Goal: Task Accomplishment & Management: Manage account settings

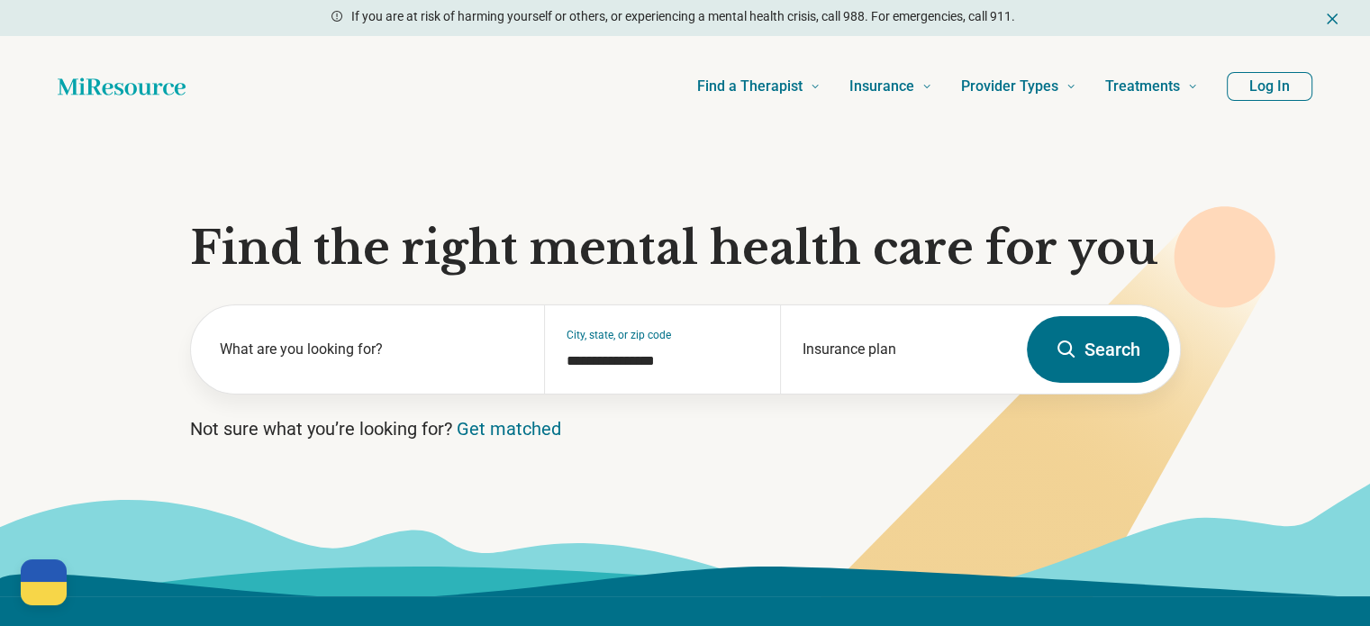
click at [1264, 93] on button "Log In" at bounding box center [1270, 86] width 86 height 29
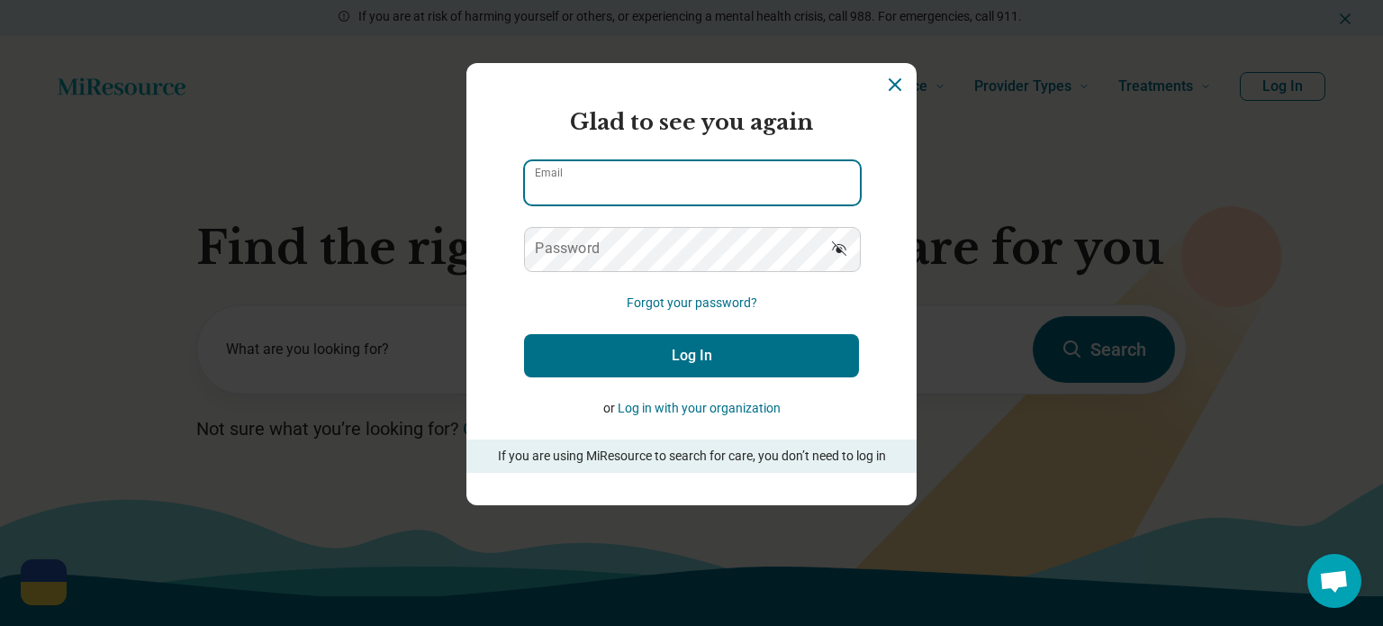
click at [743, 186] on input "Email" at bounding box center [692, 182] width 335 height 43
type input "**********"
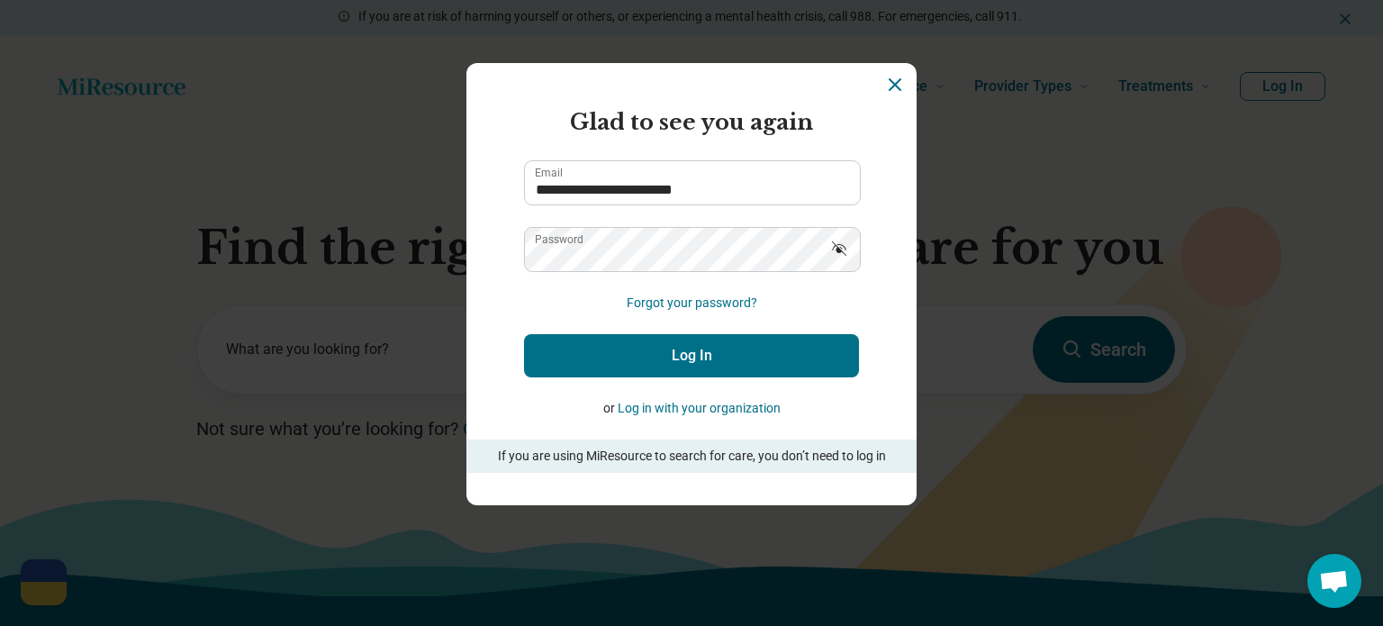
click at [588, 357] on button "Log In" at bounding box center [691, 355] width 335 height 43
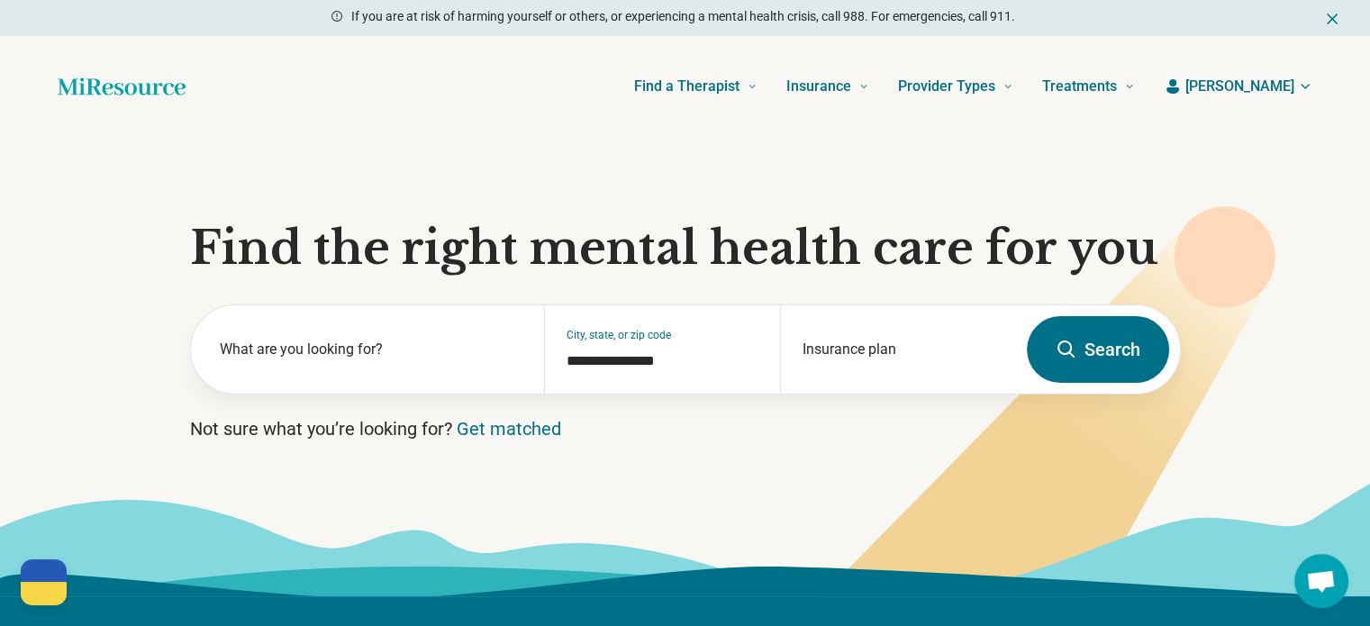
click at [1268, 84] on span "[PERSON_NAME]" at bounding box center [1239, 87] width 109 height 22
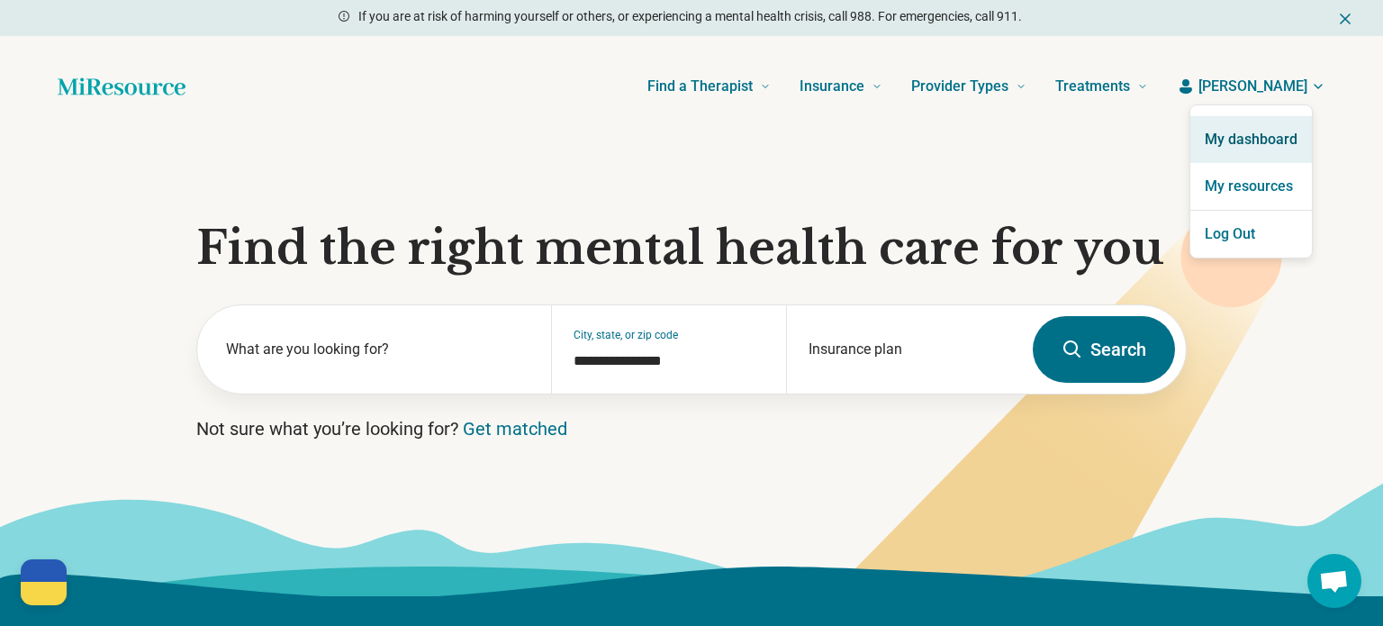
click at [1239, 150] on link "My dashboard" at bounding box center [1252, 139] width 122 height 47
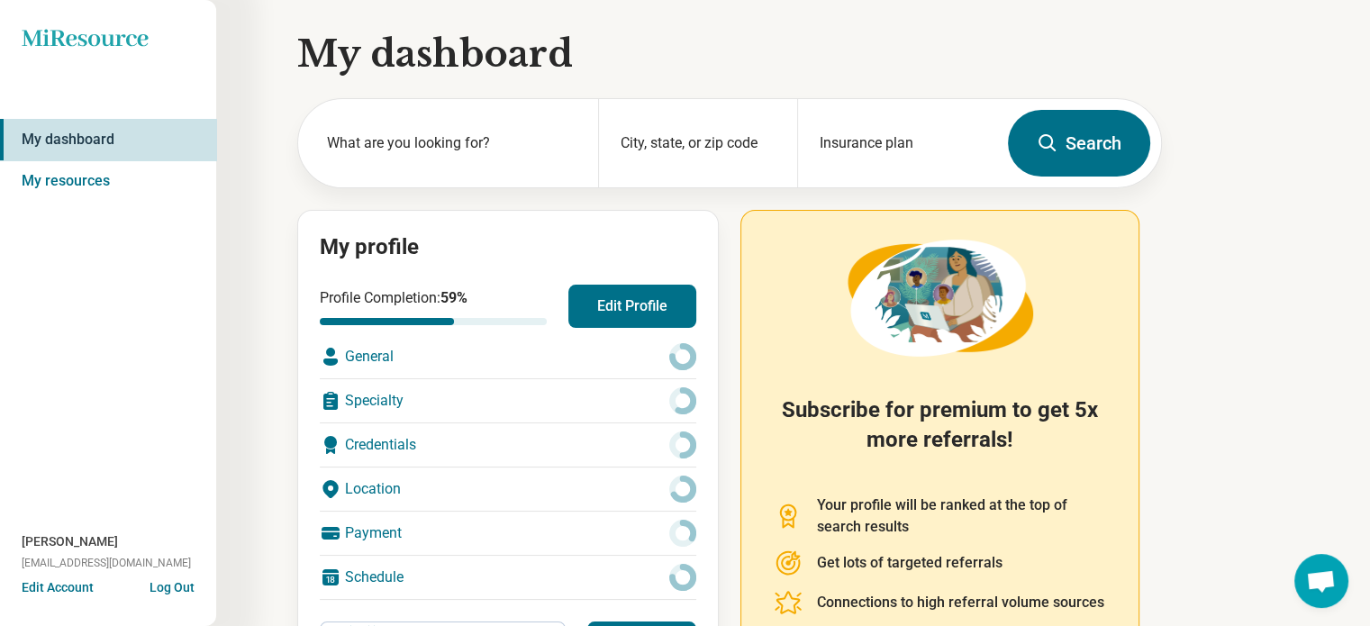
click at [241, 231] on div "My dashboard What are you looking for? City, state, or zip code Insurance plan …" at bounding box center [581, 425] width 1162 height 850
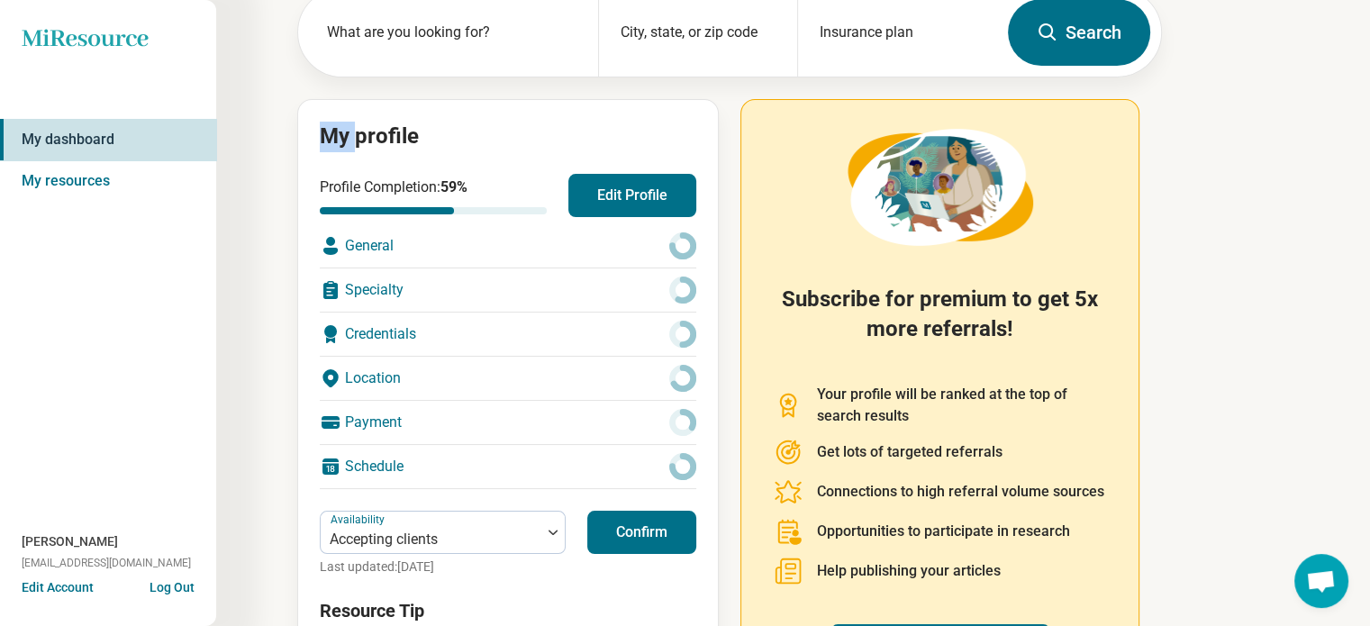
scroll to position [112, 0]
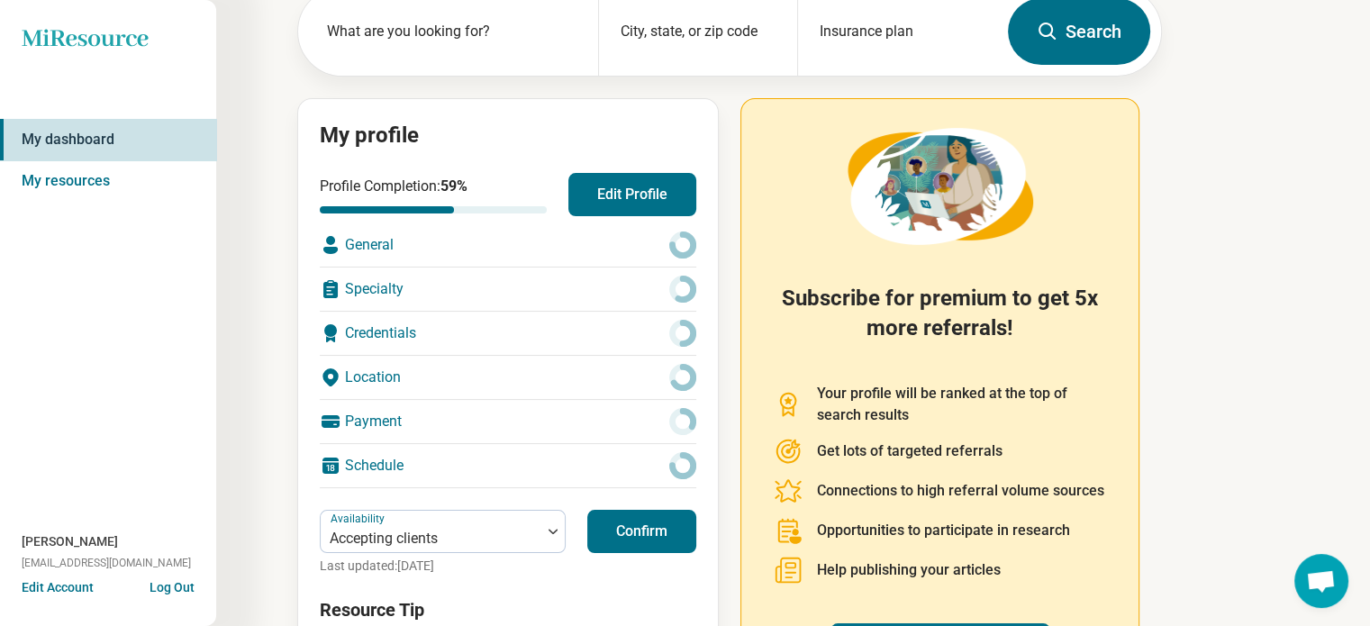
click at [241, 231] on div "My dashboard What are you looking for? City, state, or zip code Insurance plan …" at bounding box center [581, 313] width 1162 height 850
click at [621, 183] on button "Edit Profile" at bounding box center [632, 194] width 128 height 43
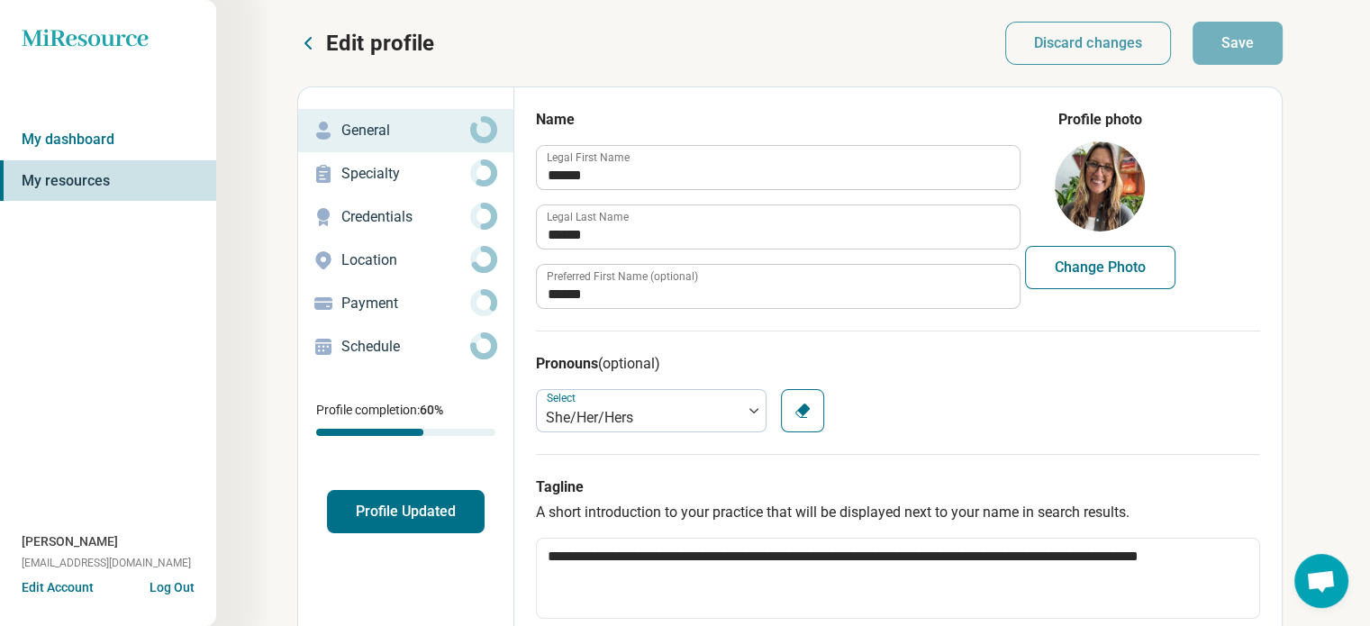
click at [398, 254] on p "Location" at bounding box center [405, 260] width 129 height 22
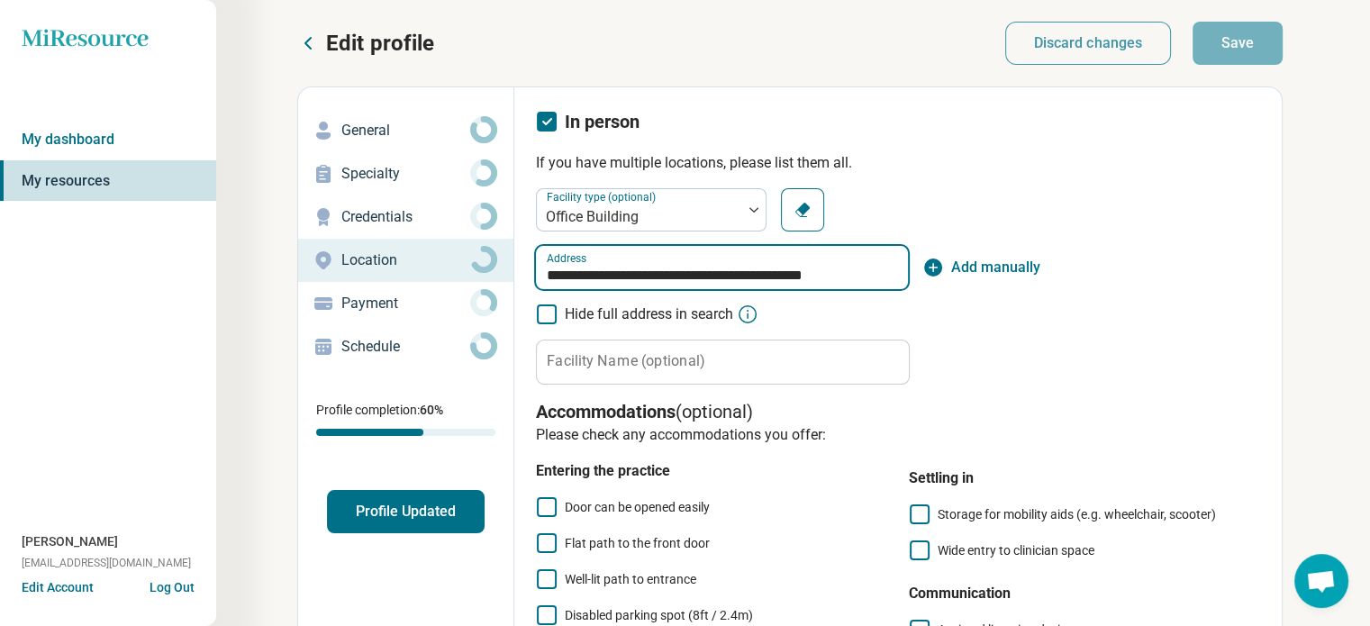
click at [580, 273] on input "**********" at bounding box center [722, 267] width 372 height 43
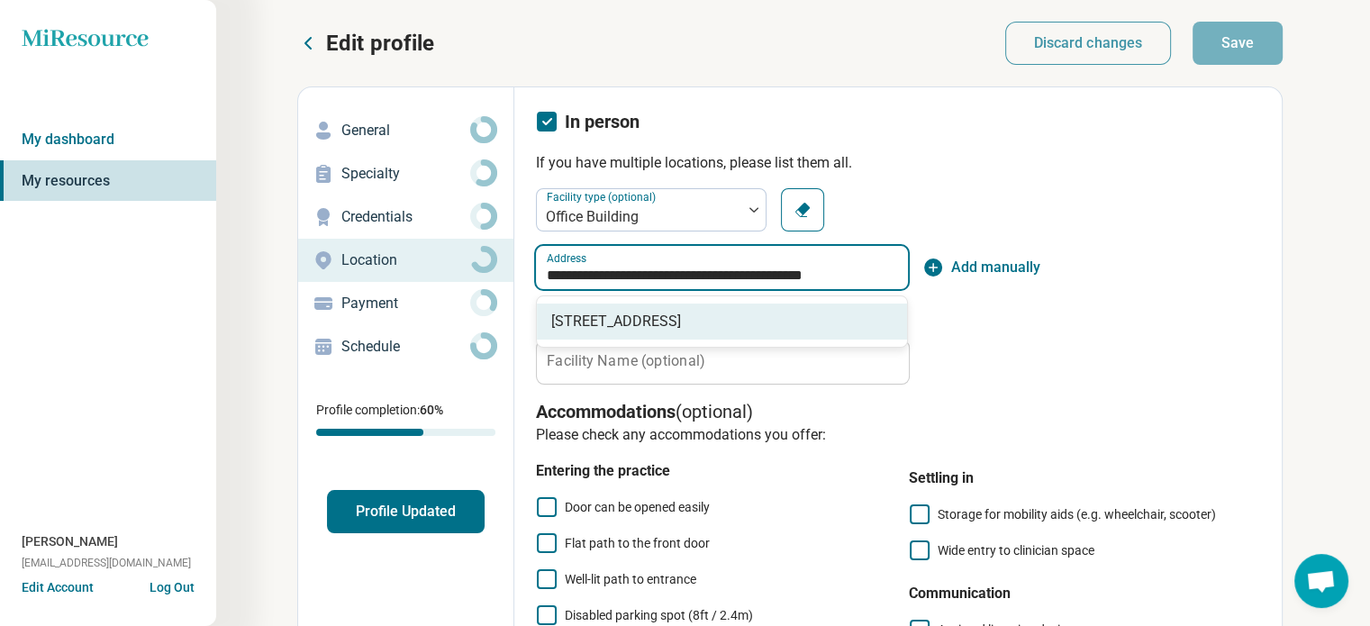
click at [780, 340] on div "[STREET_ADDRESS]" at bounding box center [722, 321] width 370 height 50
click at [825, 326] on span "[STREET_ADDRESS]" at bounding box center [725, 322] width 349 height 22
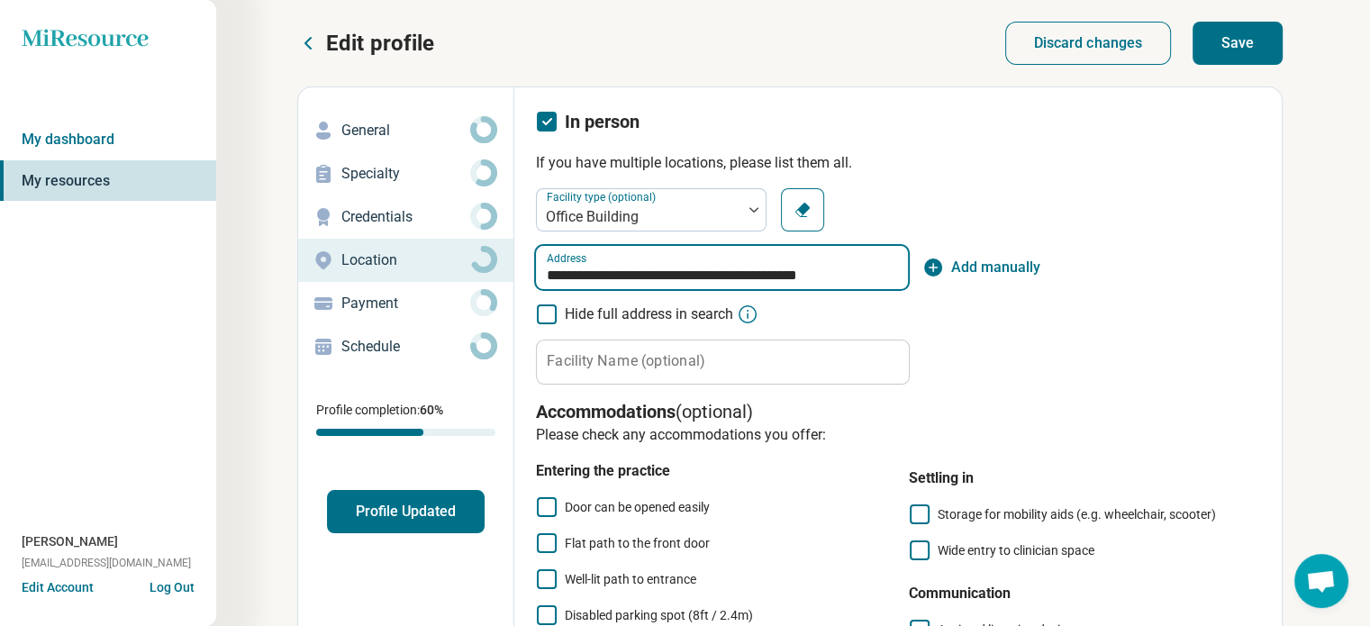
type input "**********"
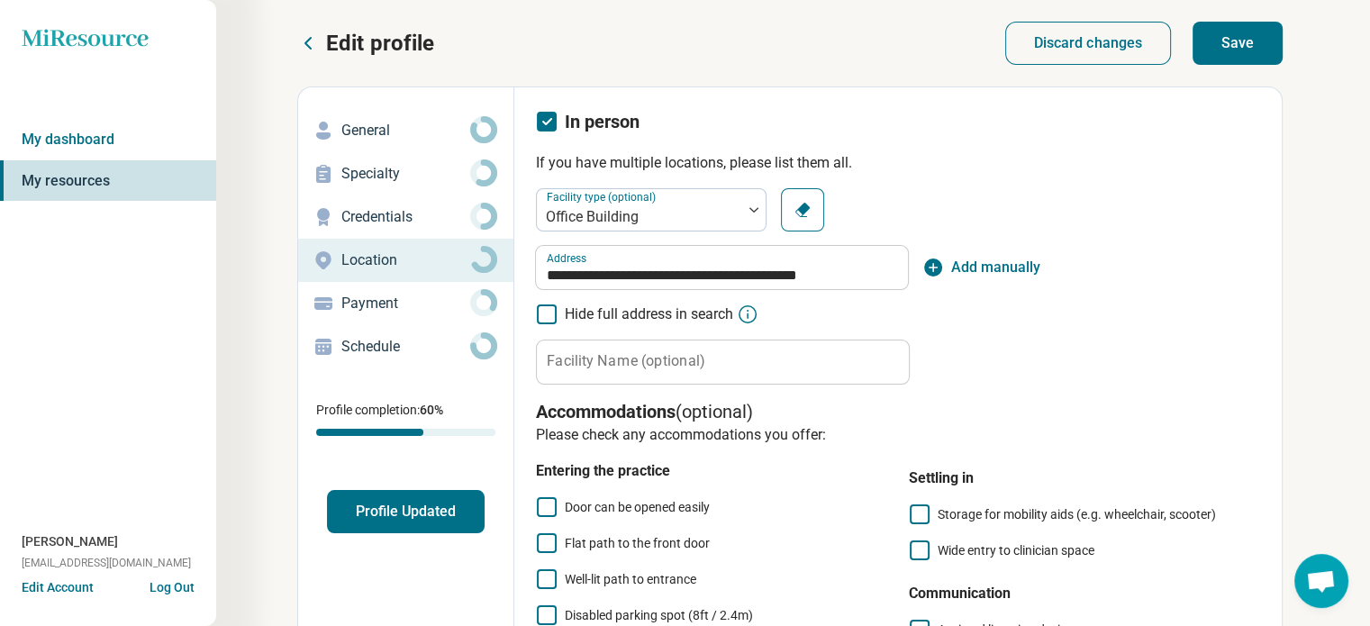
click at [1236, 42] on button "Save" at bounding box center [1237, 43] width 90 height 43
